Goal: Task Accomplishment & Management: Complete application form

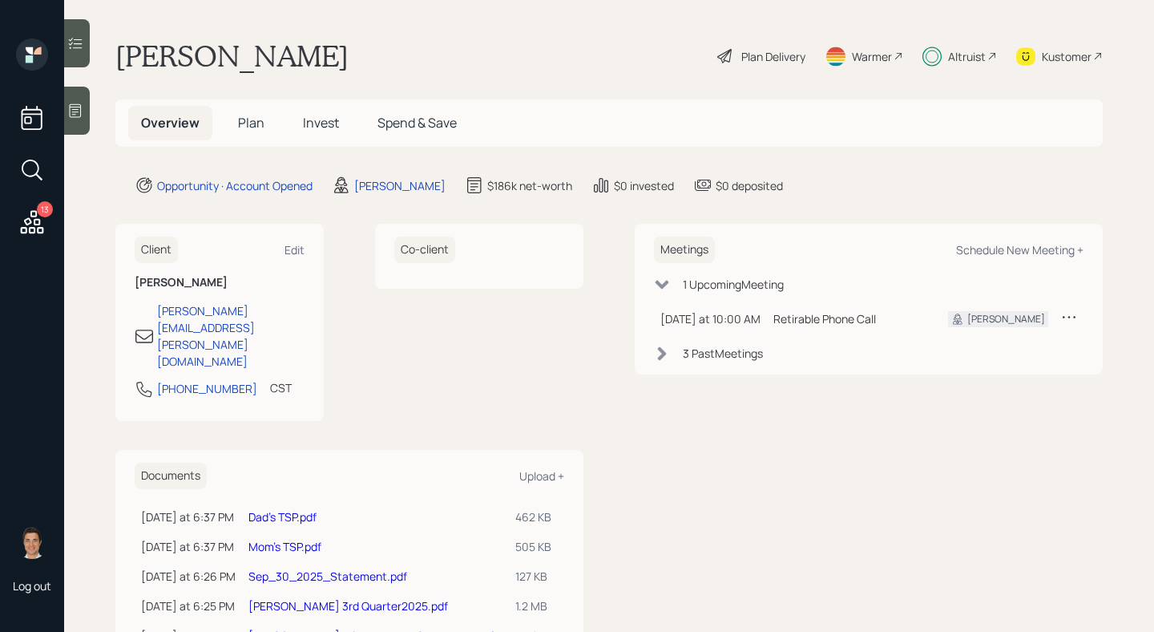
click at [335, 118] on span "Invest" at bounding box center [321, 123] width 36 height 18
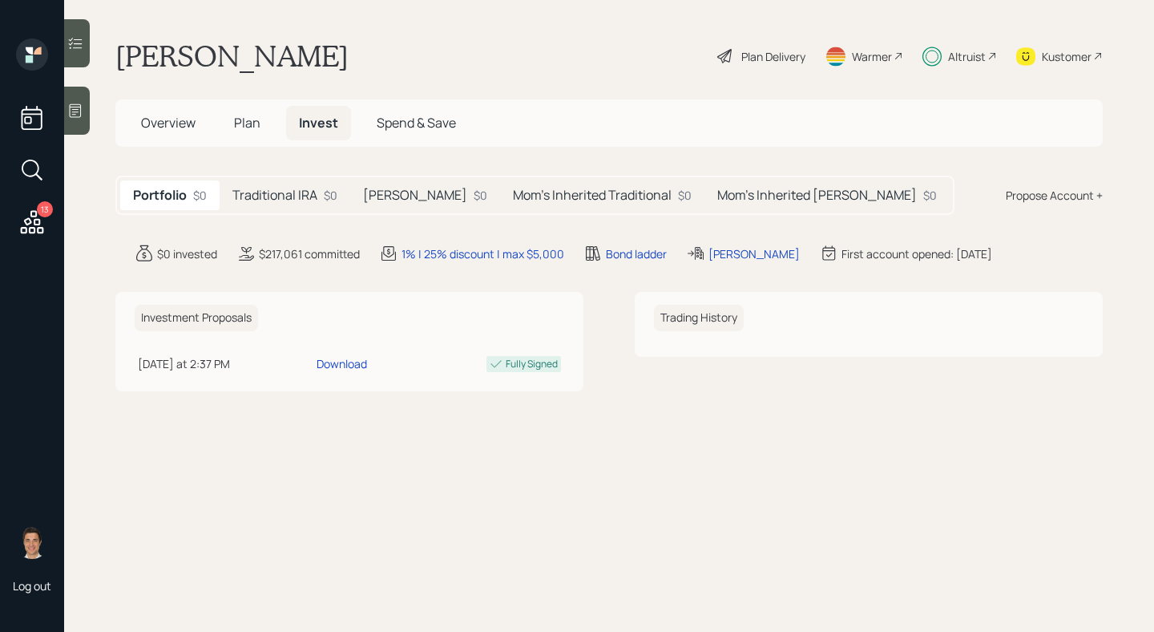
click at [232, 121] on h5 "Plan" at bounding box center [247, 123] width 52 height 34
